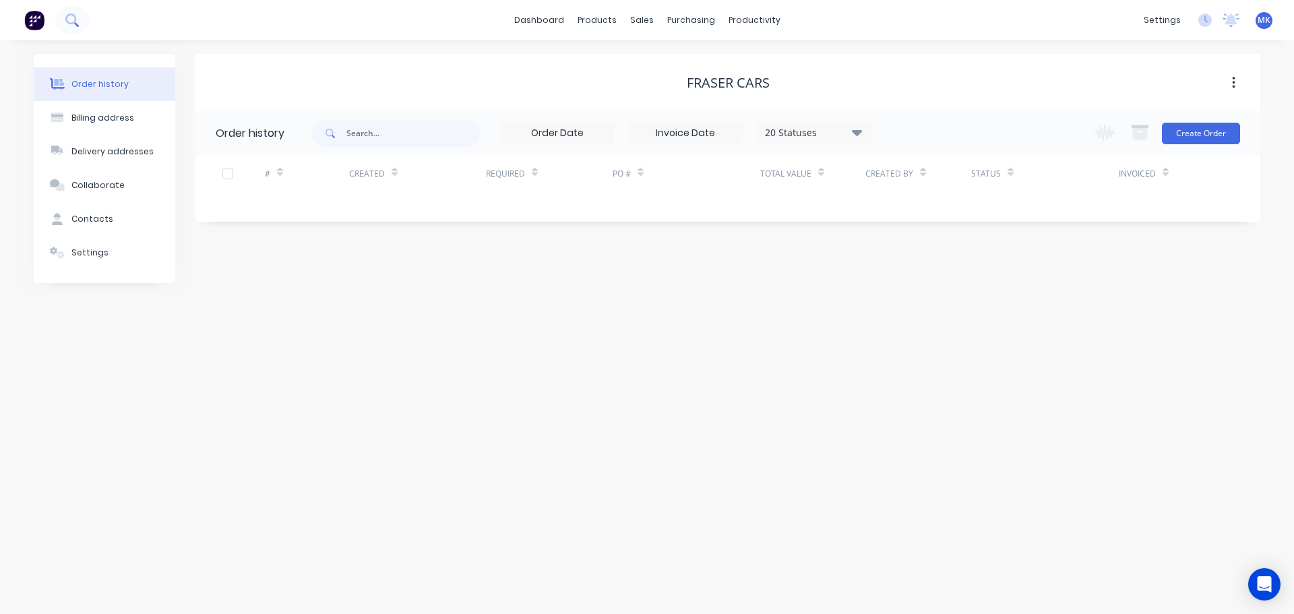
click at [76, 16] on icon at bounding box center [71, 19] width 13 height 13
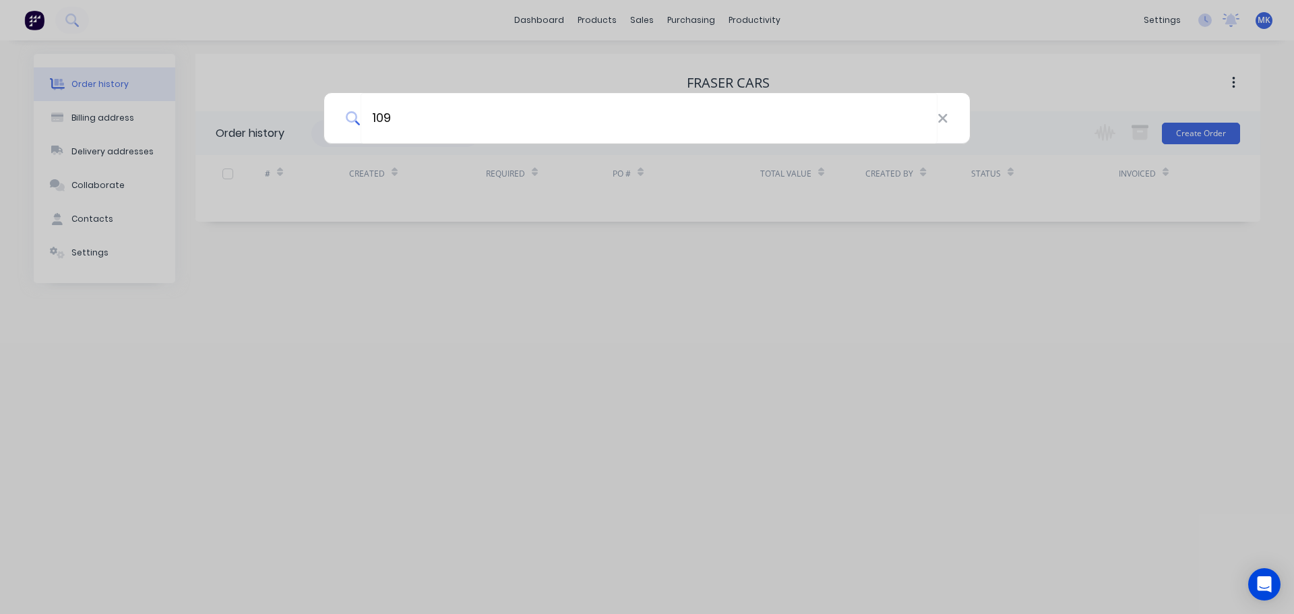
type input "109"
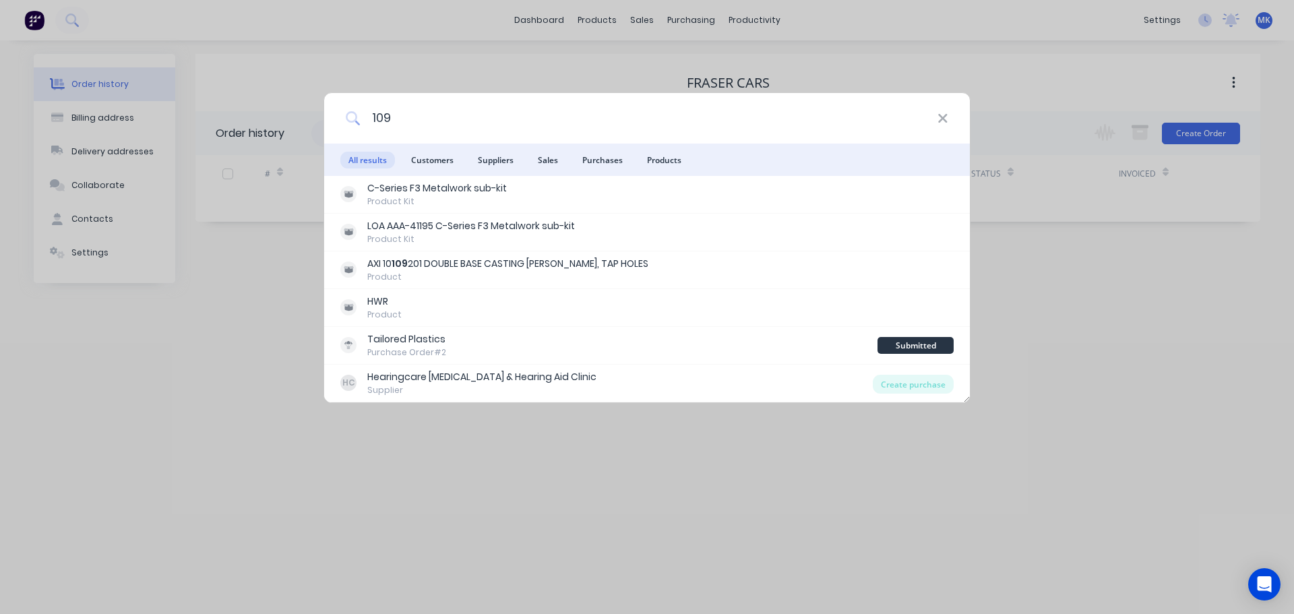
drag, startPoint x: 943, startPoint y: 125, endPoint x: 918, endPoint y: 124, distance: 24.9
click at [942, 125] on icon at bounding box center [943, 118] width 11 height 15
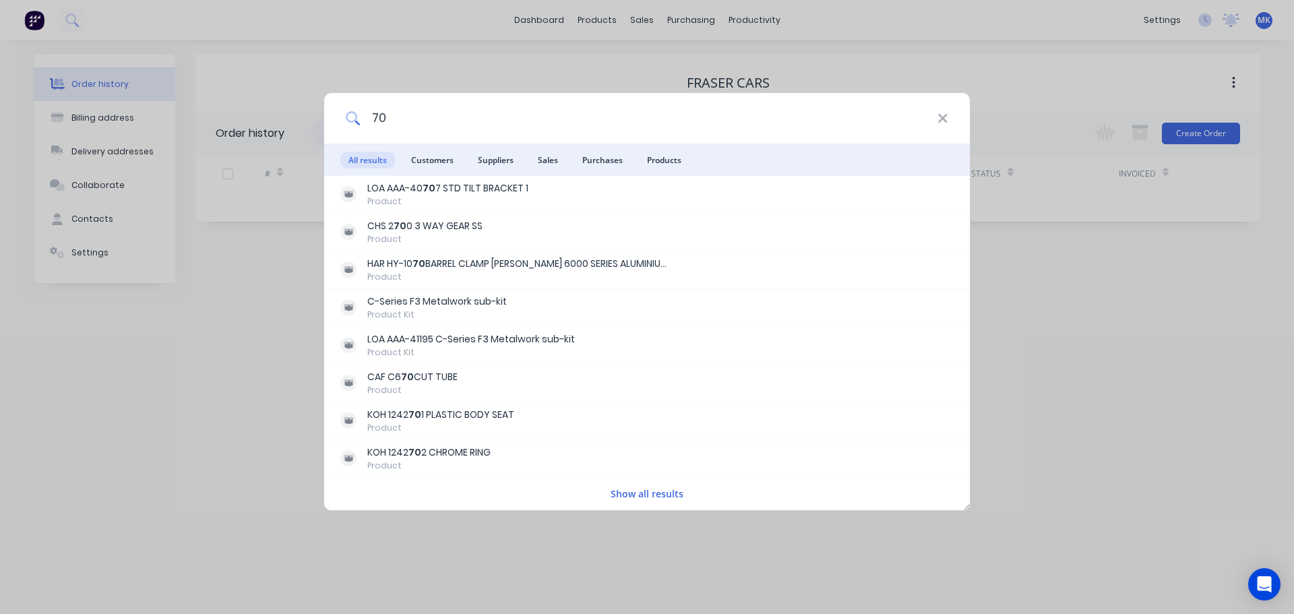
type input "70"
click at [944, 129] on div "70" at bounding box center [647, 118] width 646 height 51
click at [940, 117] on icon at bounding box center [943, 118] width 11 height 15
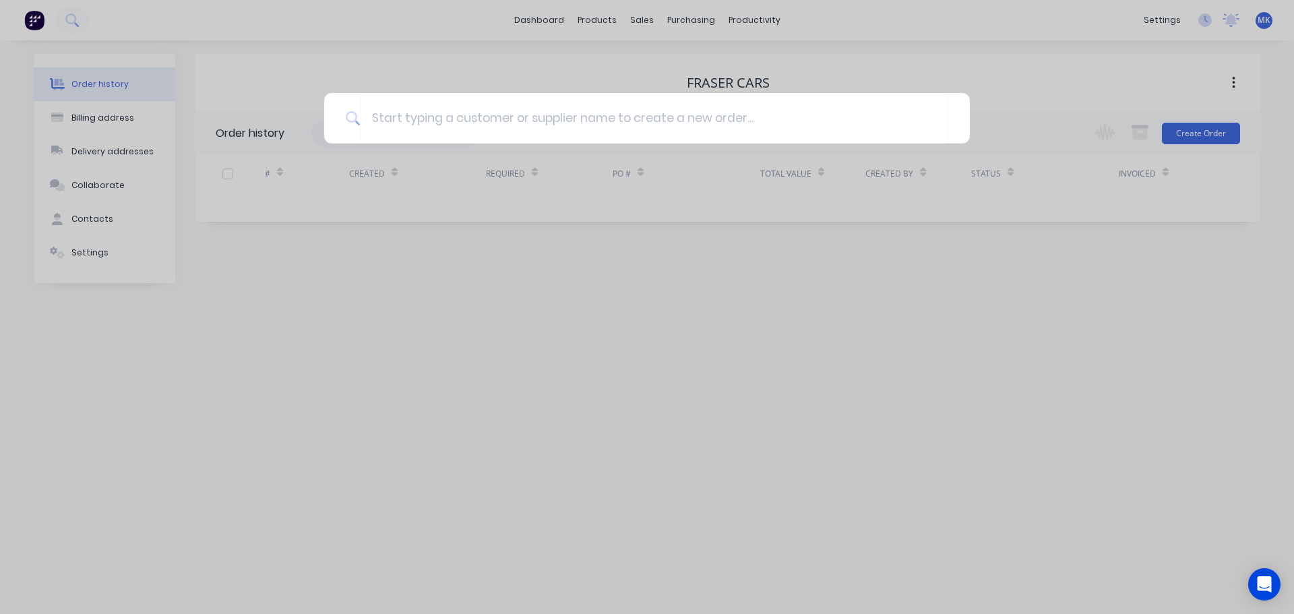
click at [967, 517] on div at bounding box center [647, 307] width 1294 height 614
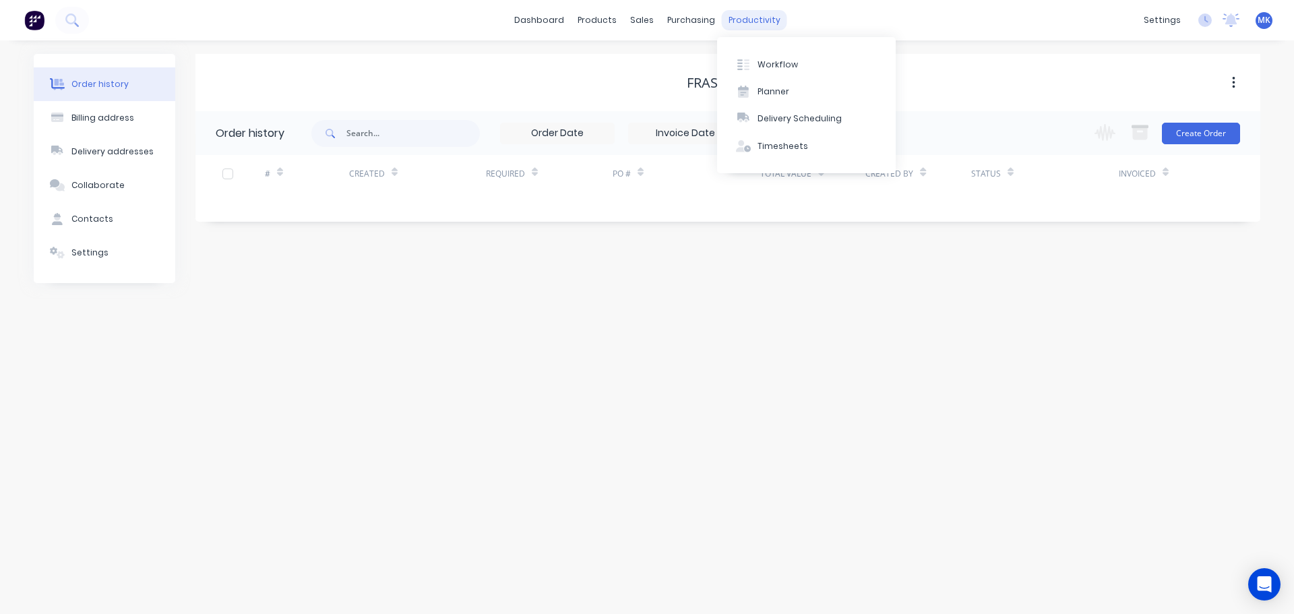
click at [742, 13] on div "productivity" at bounding box center [754, 20] width 65 height 20
click at [634, 19] on div "sales" at bounding box center [641, 20] width 37 height 20
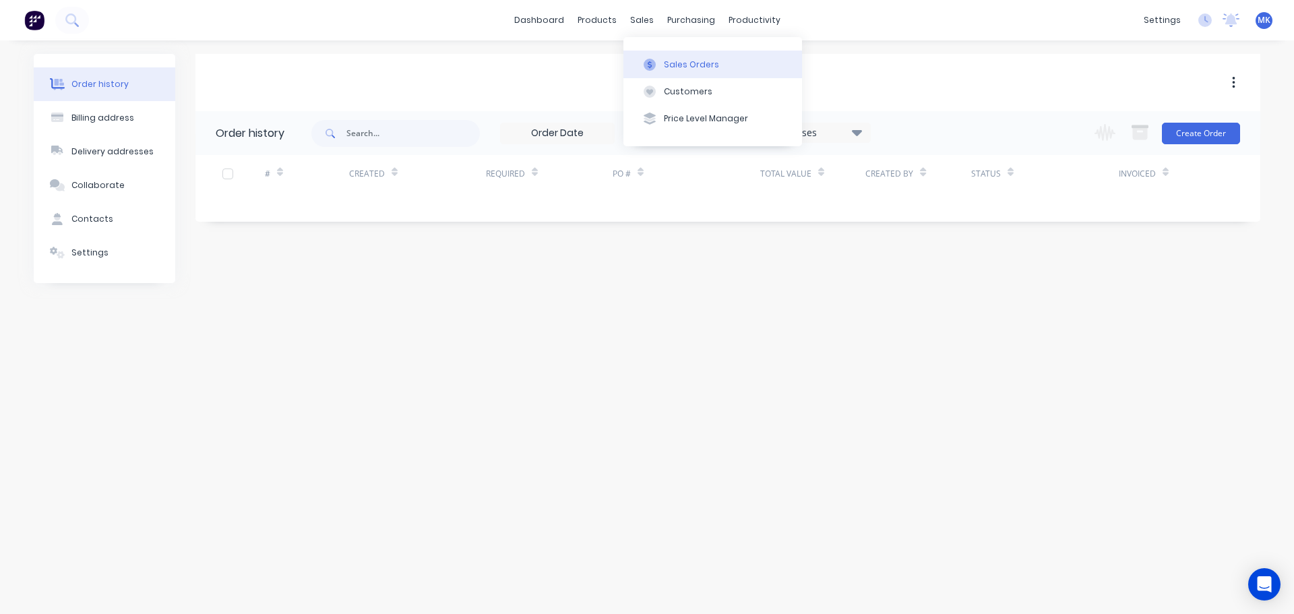
click at [673, 67] on div "Sales Orders" at bounding box center [691, 65] width 55 height 12
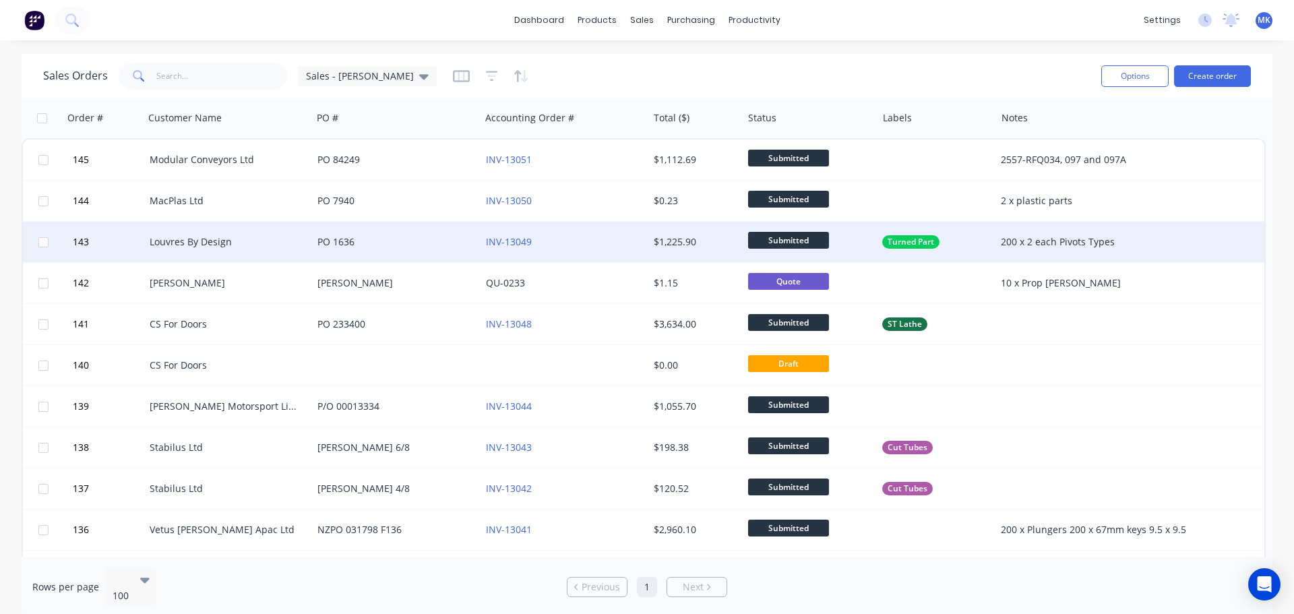
click at [189, 244] on div "Louvres By Design" at bounding box center [225, 241] width 150 height 13
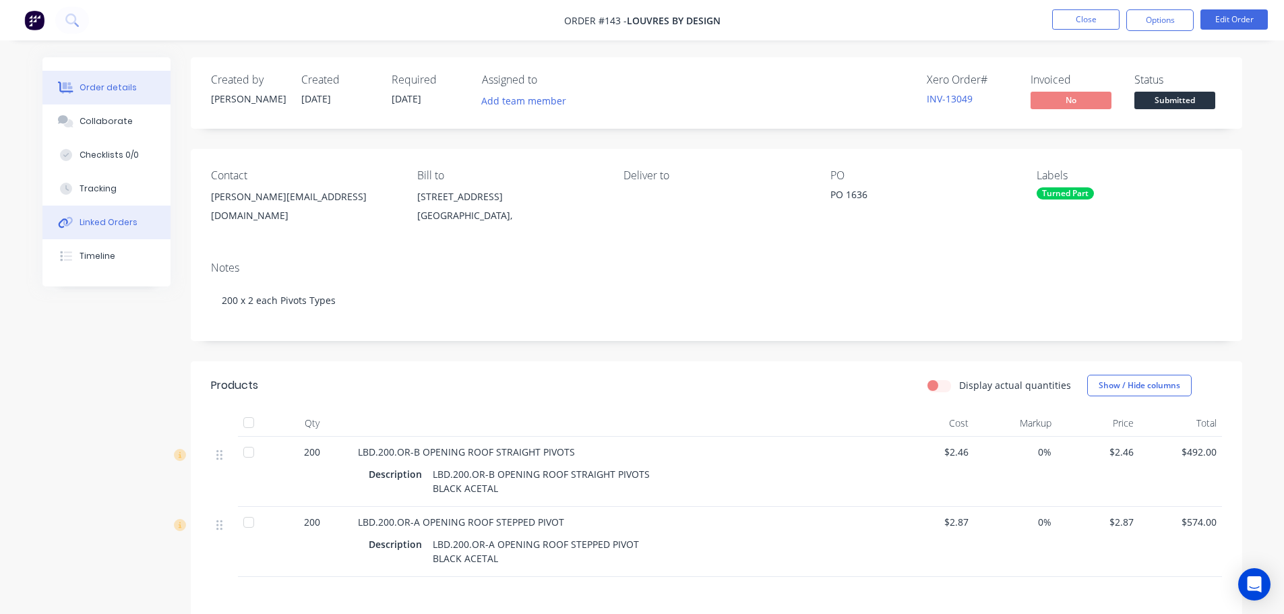
click at [84, 223] on div "Linked Orders" at bounding box center [109, 222] width 58 height 12
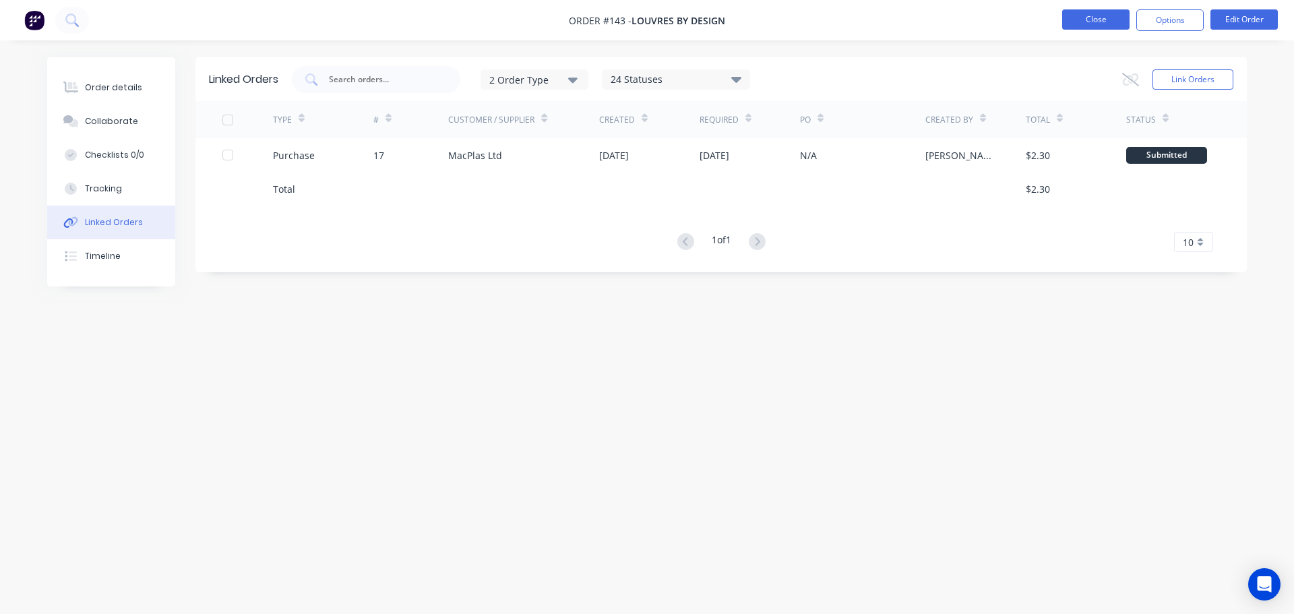
click at [1103, 19] on button "Close" at bounding box center [1095, 19] width 67 height 20
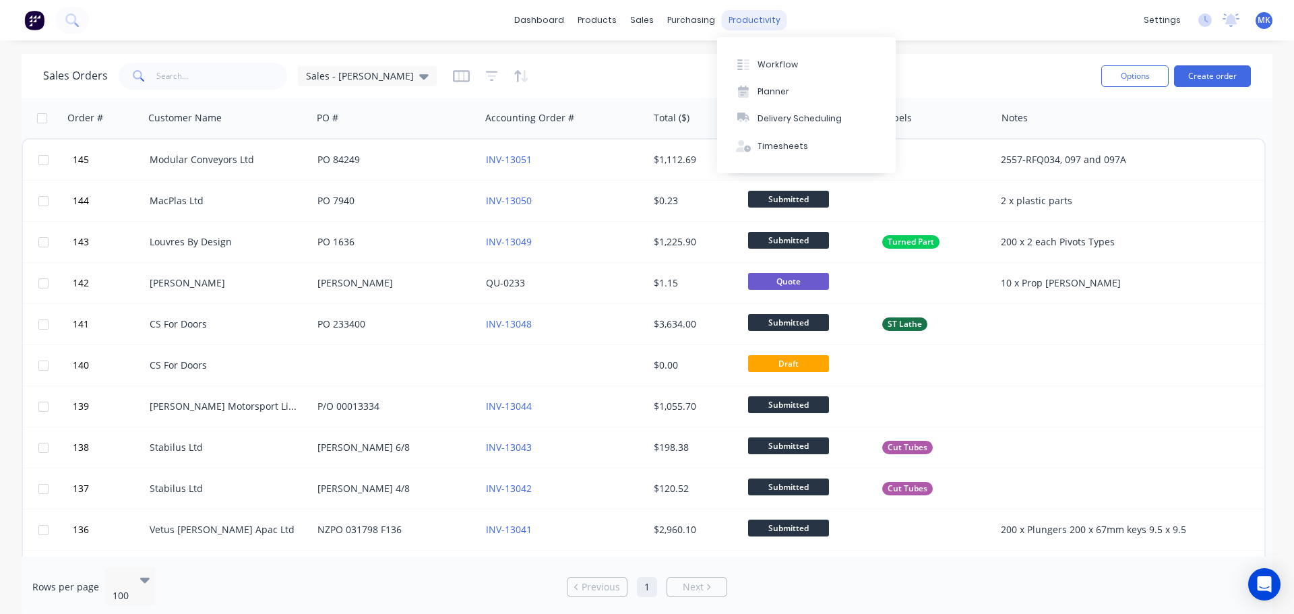
click at [743, 20] on div "productivity" at bounding box center [754, 20] width 65 height 20
click at [764, 60] on div "Workflow" at bounding box center [778, 65] width 40 height 12
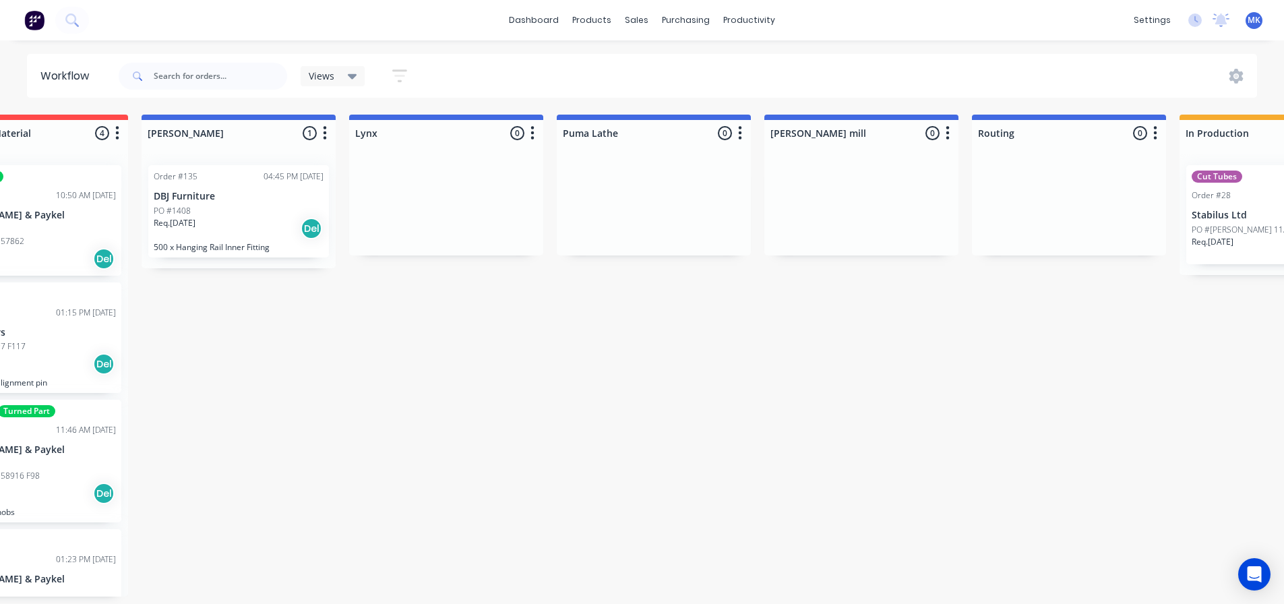
scroll to position [0, 916]
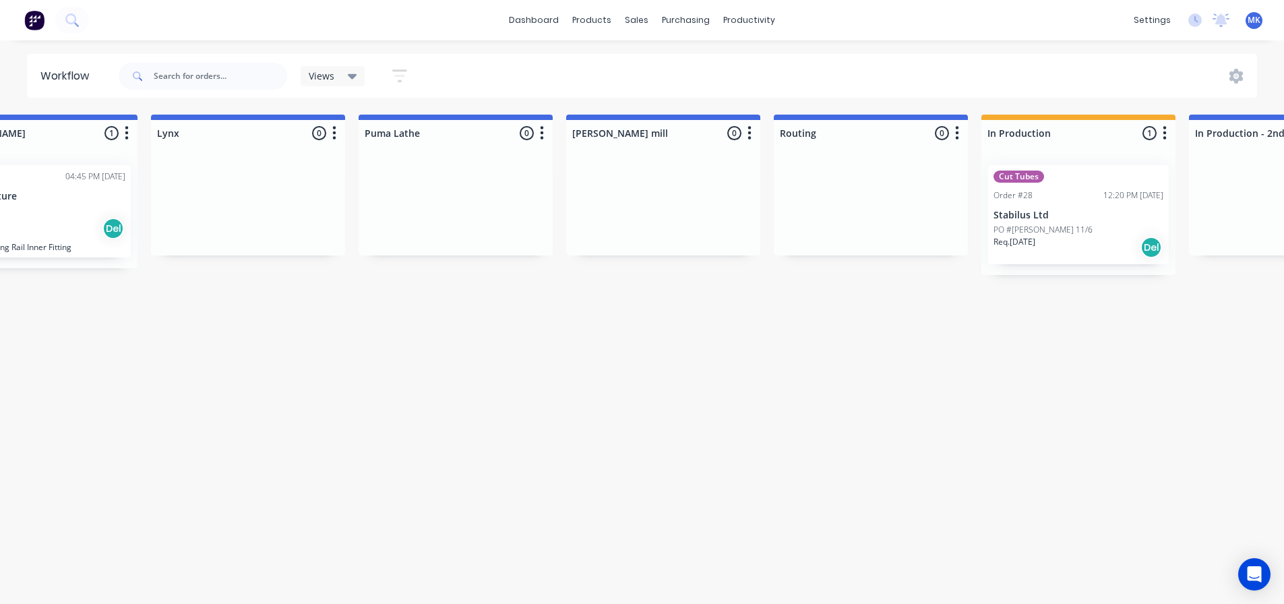
click at [422, 597] on div "Submitted 14 Status colour #273444 hex #273444 Save Cancel Summaries Total orde…" at bounding box center [589, 356] width 3030 height 482
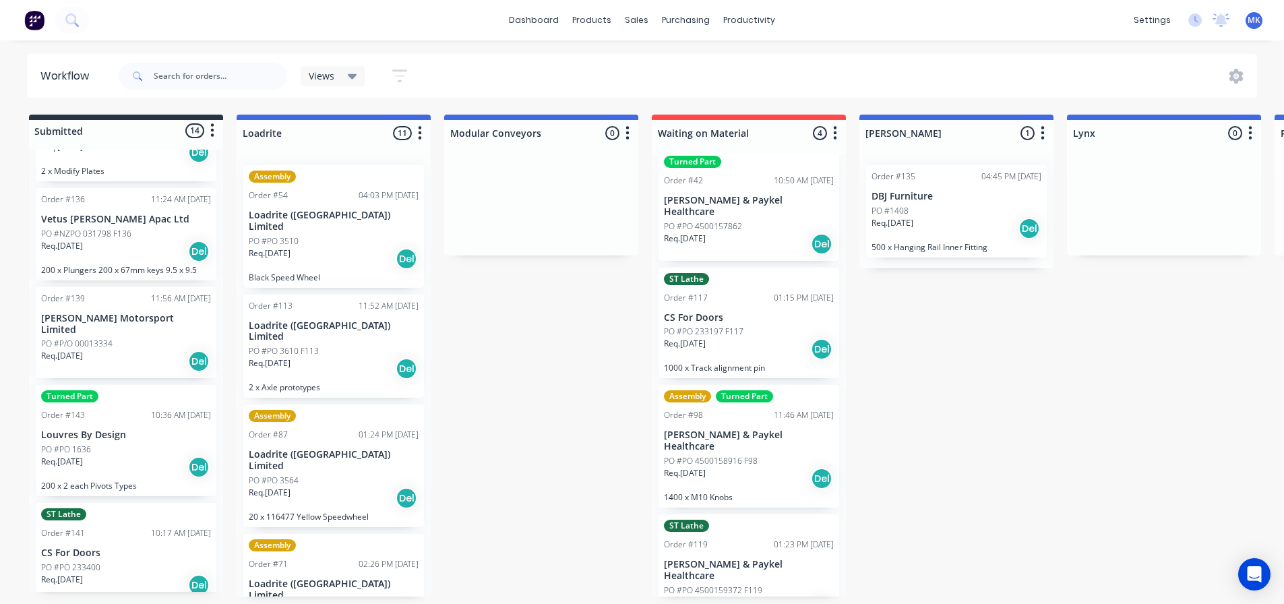
scroll to position [22, 0]
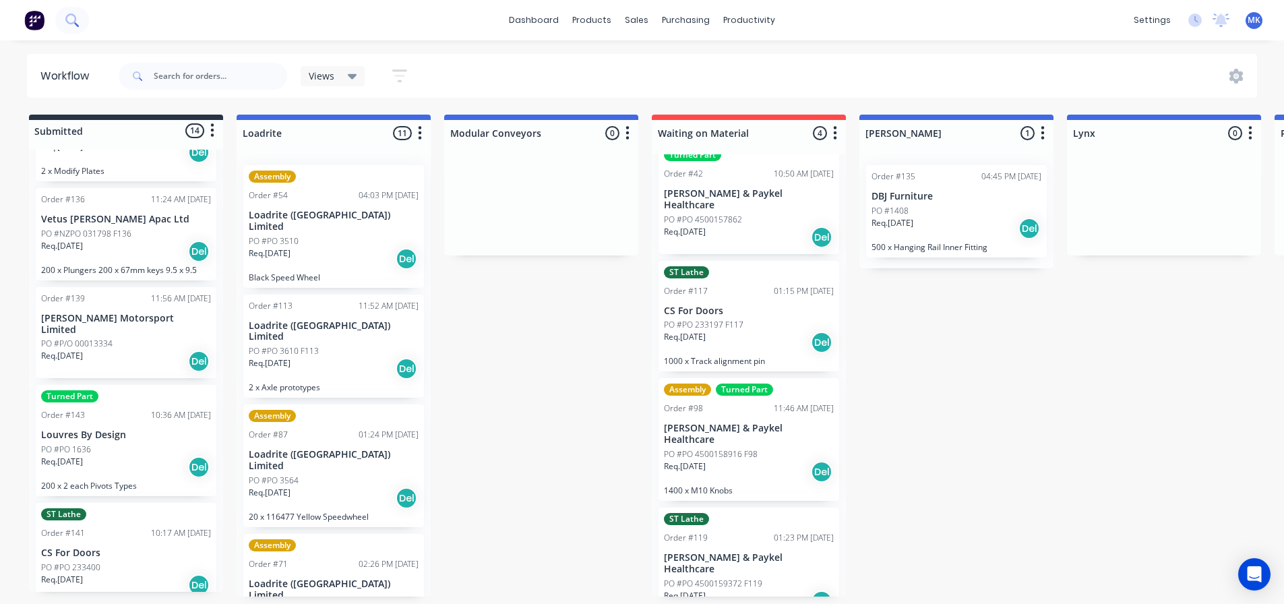
click at [82, 15] on button at bounding box center [72, 20] width 34 height 27
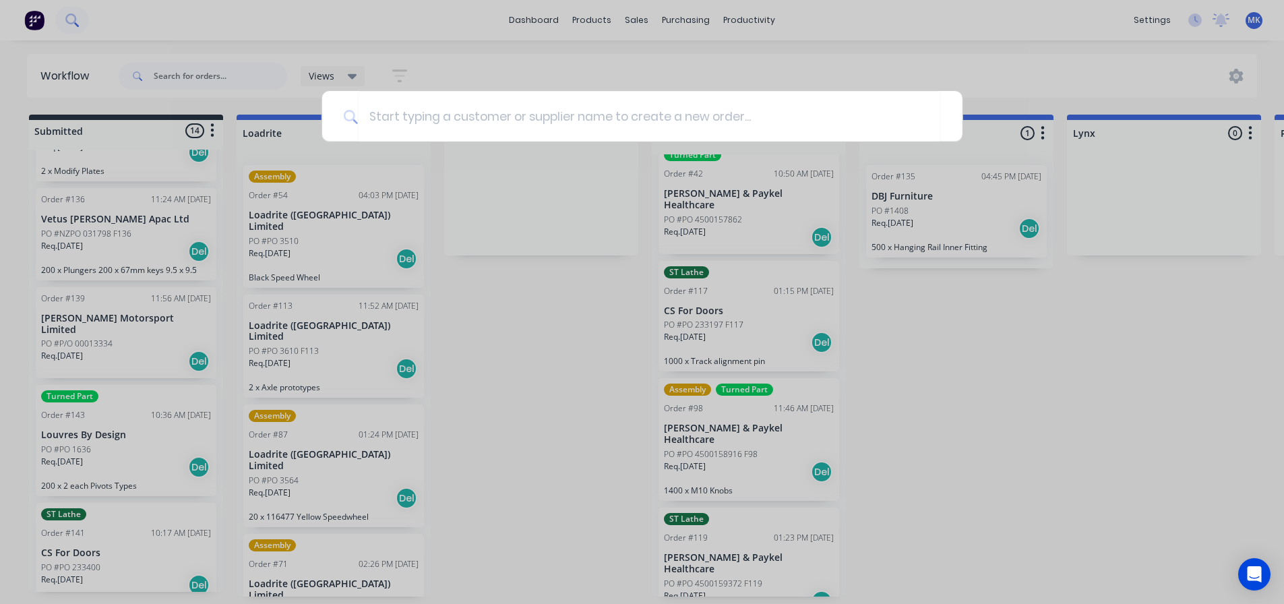
scroll to position [0, 0]
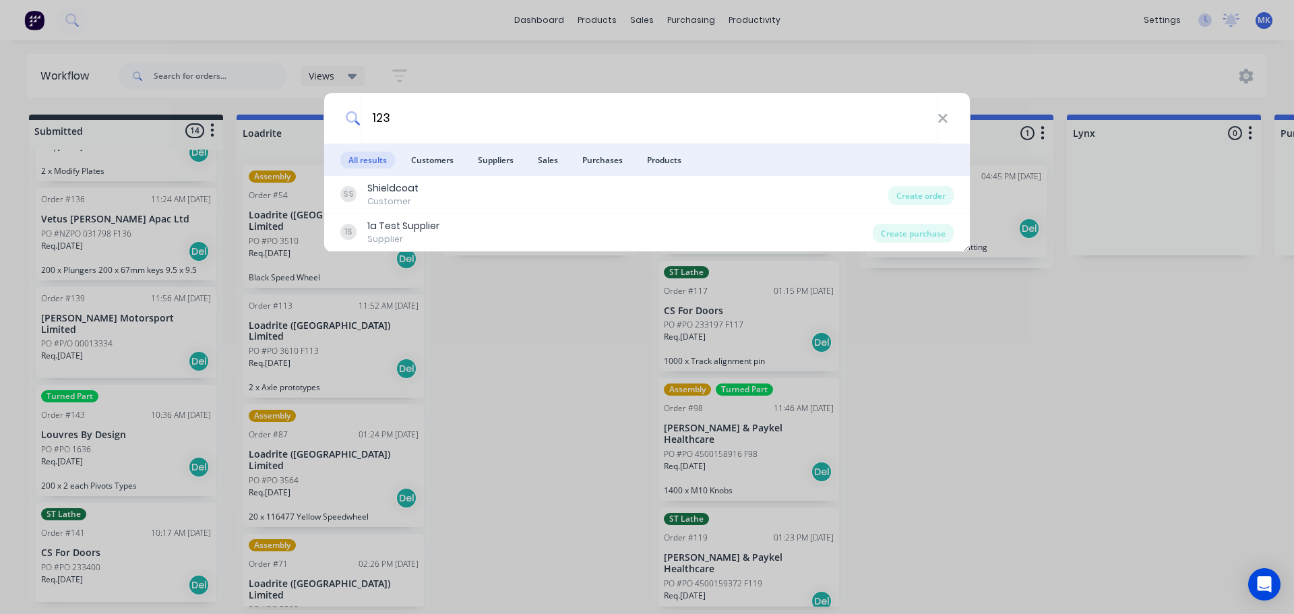
type input "123"
drag, startPoint x: 506, startPoint y: 340, endPoint x: 568, endPoint y: 100, distance: 247.4
click at [506, 339] on div "123 All results Customers Suppliers Sales Purchases Products SS Shieldcoat Cust…" at bounding box center [647, 307] width 1294 height 614
